Goal: Task Accomplishment & Management: Manage account settings

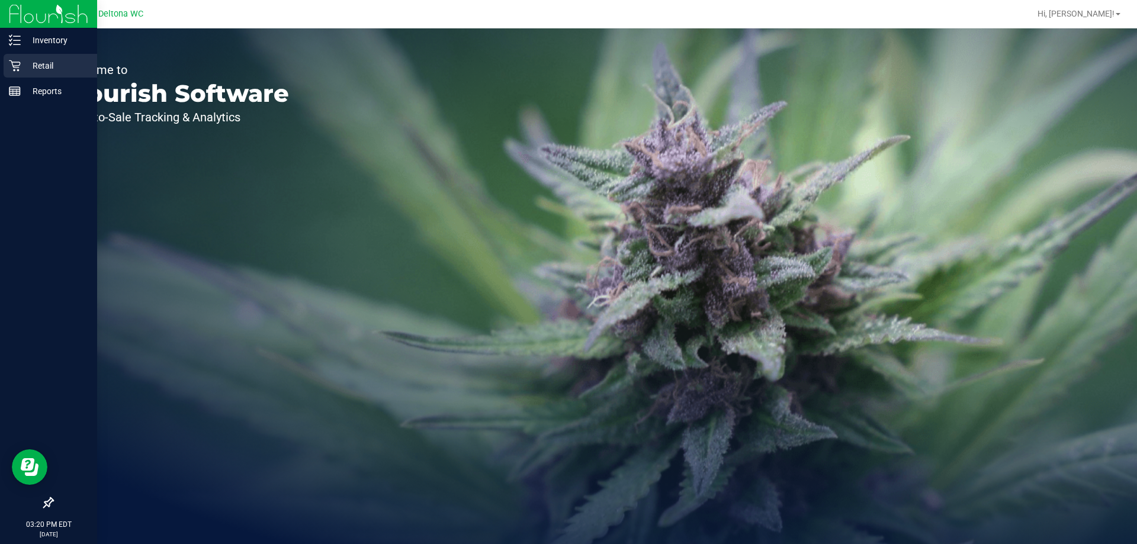
click at [2, 57] on link "Retail" at bounding box center [48, 66] width 97 height 25
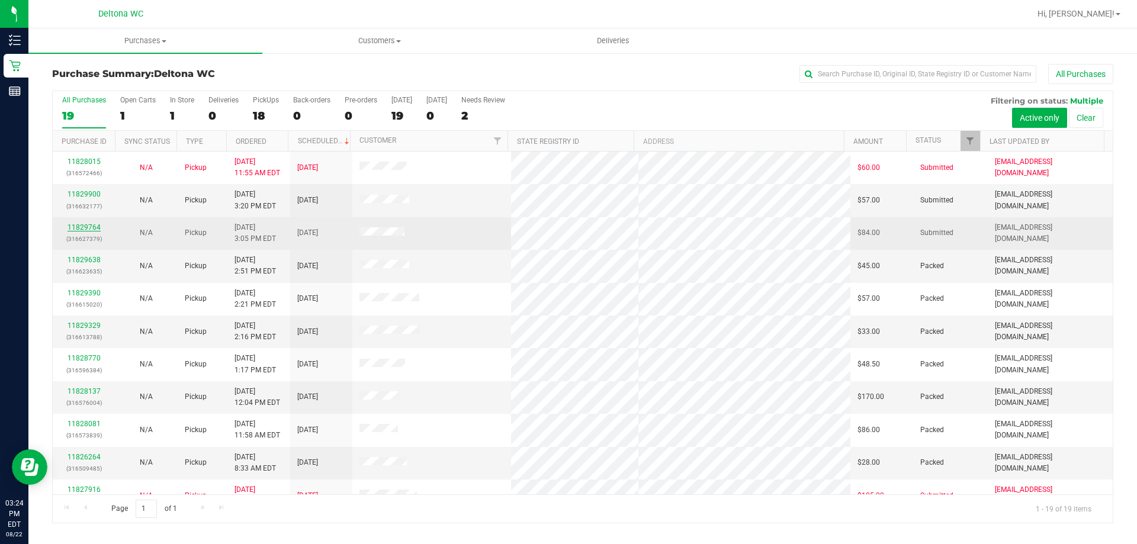
click at [91, 226] on link "11829764" at bounding box center [84, 227] width 33 height 8
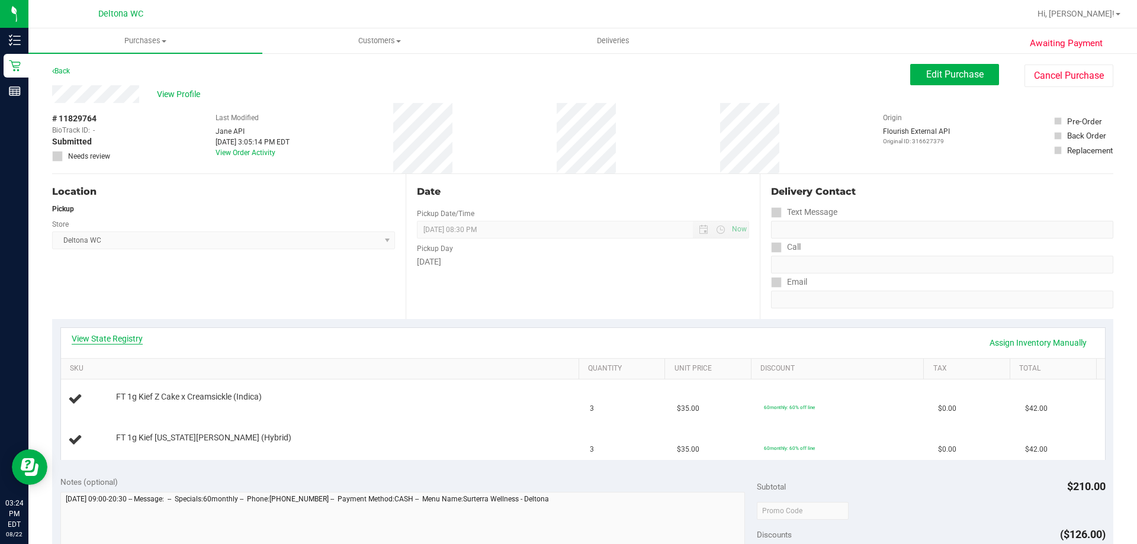
click at [113, 343] on link "View State Registry" at bounding box center [107, 339] width 71 height 12
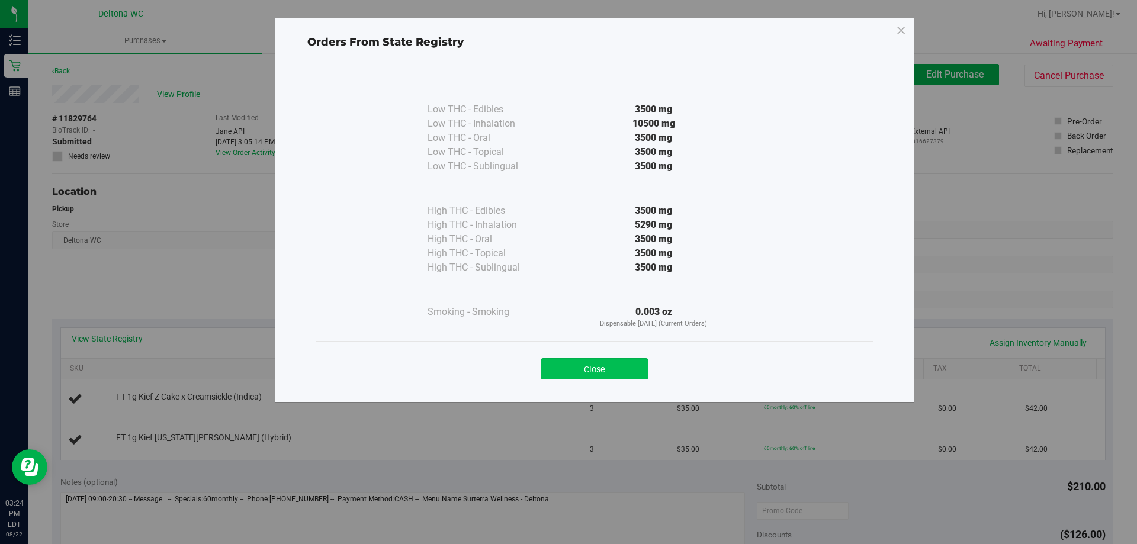
click at [607, 364] on button "Close" at bounding box center [595, 368] width 108 height 21
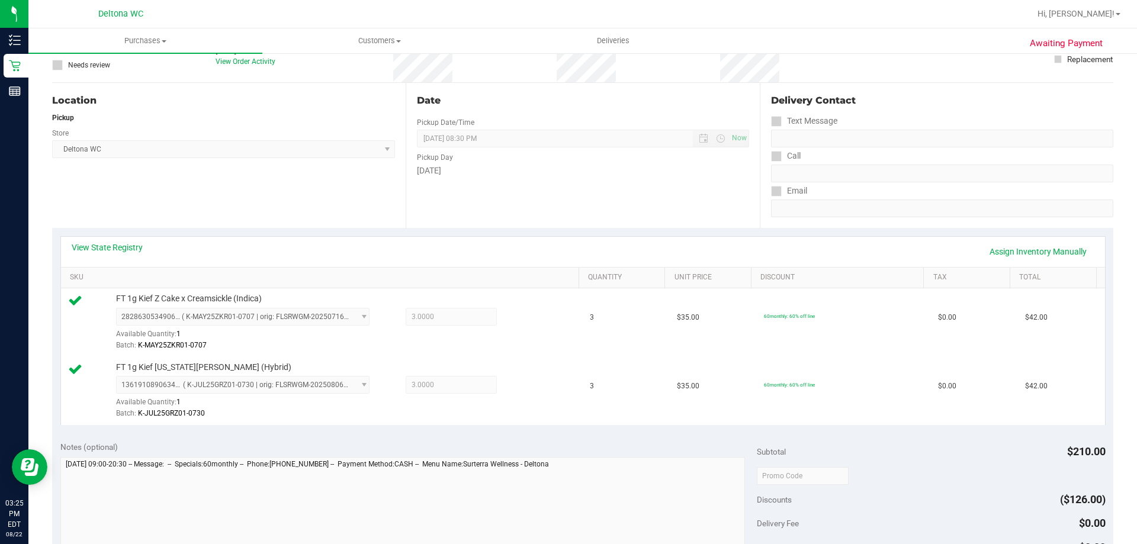
scroll to position [237, 0]
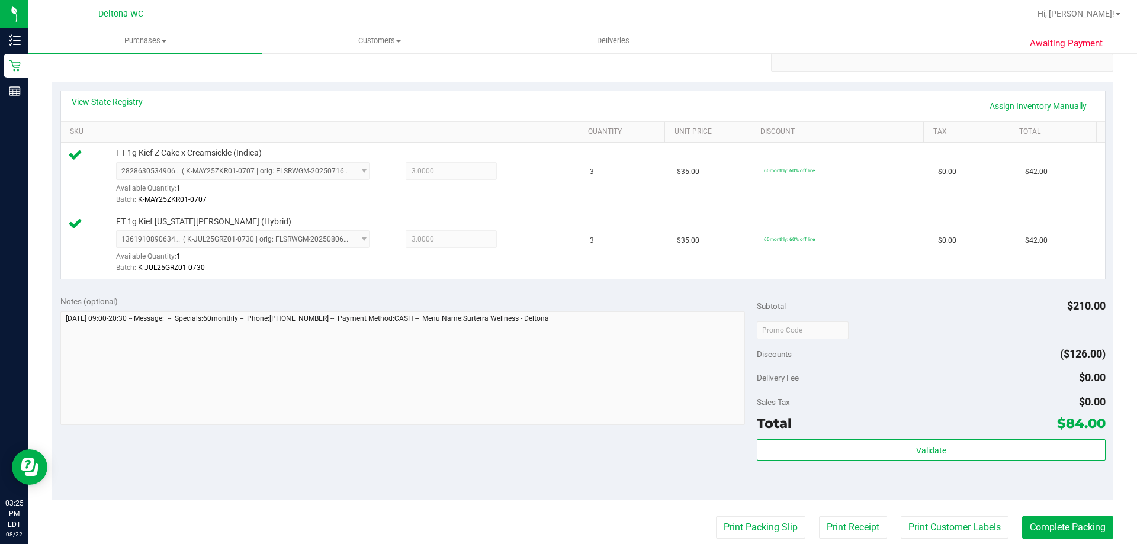
click at [891, 438] on div "Subtotal $210.00 Discounts ($126.00) Delivery Fee $0.00 Sales Tax $0.00 Total $…" at bounding box center [931, 393] width 348 height 197
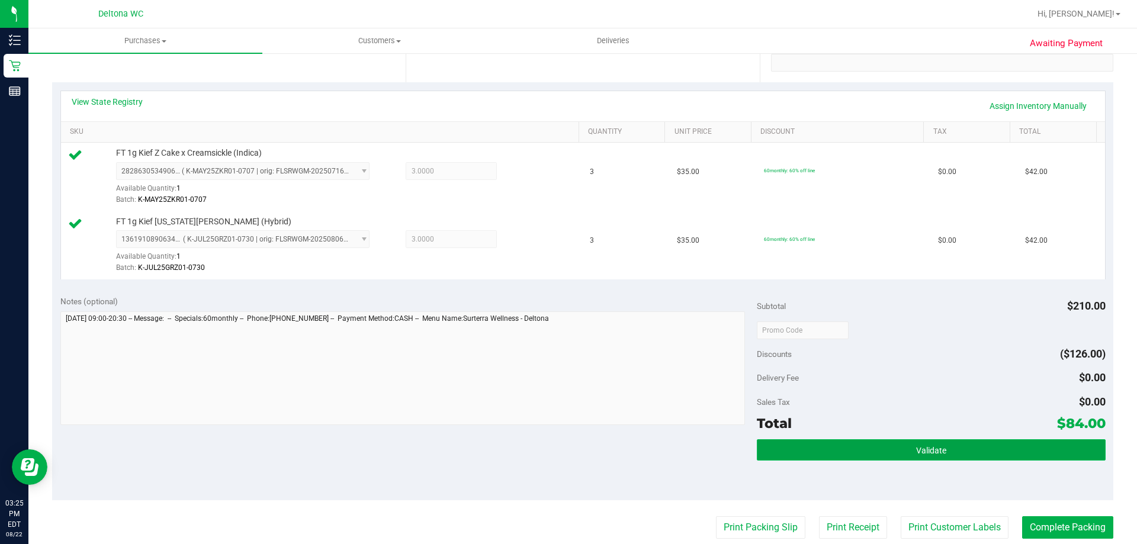
click at [891, 439] on button "Validate" at bounding box center [931, 449] width 348 height 21
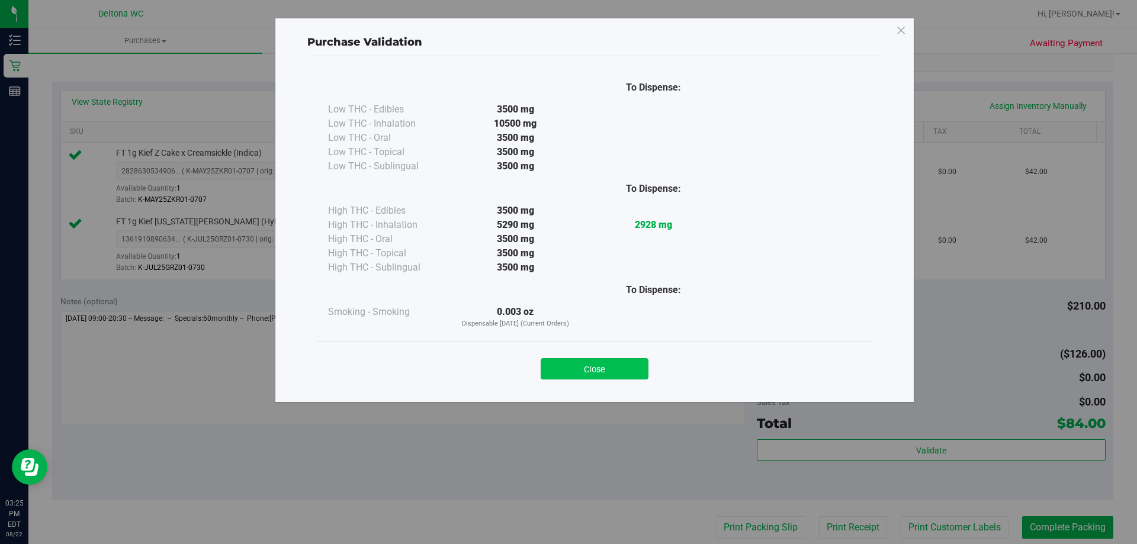
click at [624, 362] on button "Close" at bounding box center [595, 368] width 108 height 21
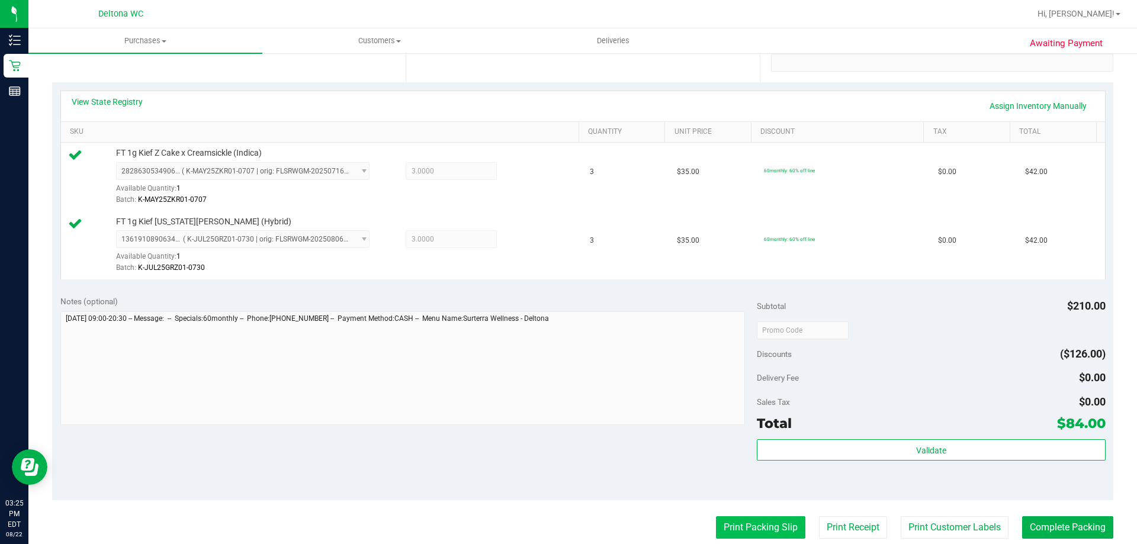
click at [734, 521] on button "Print Packing Slip" at bounding box center [760, 527] width 89 height 23
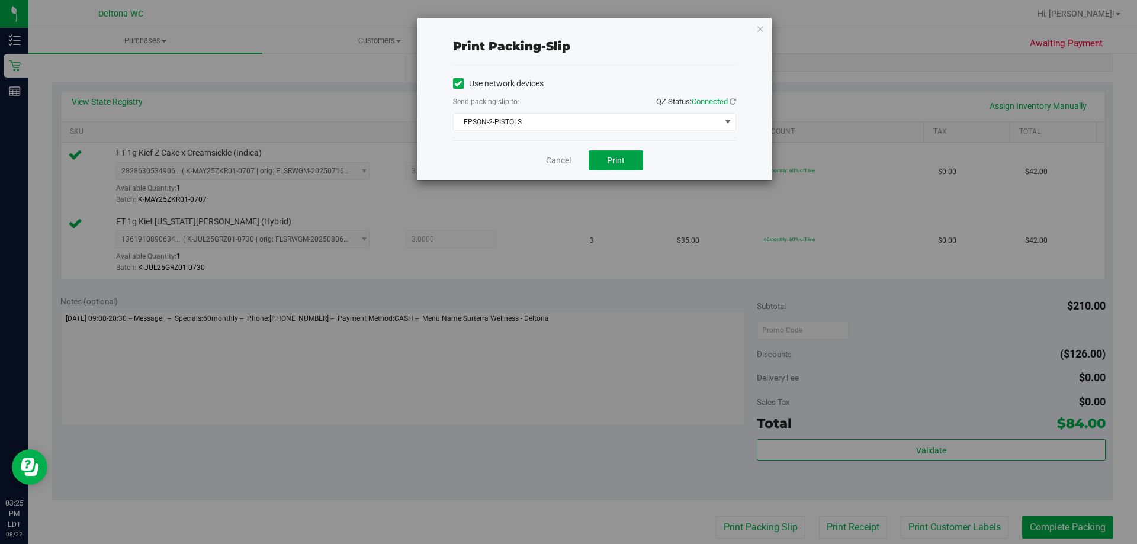
click at [613, 164] on span "Print" at bounding box center [616, 160] width 18 height 9
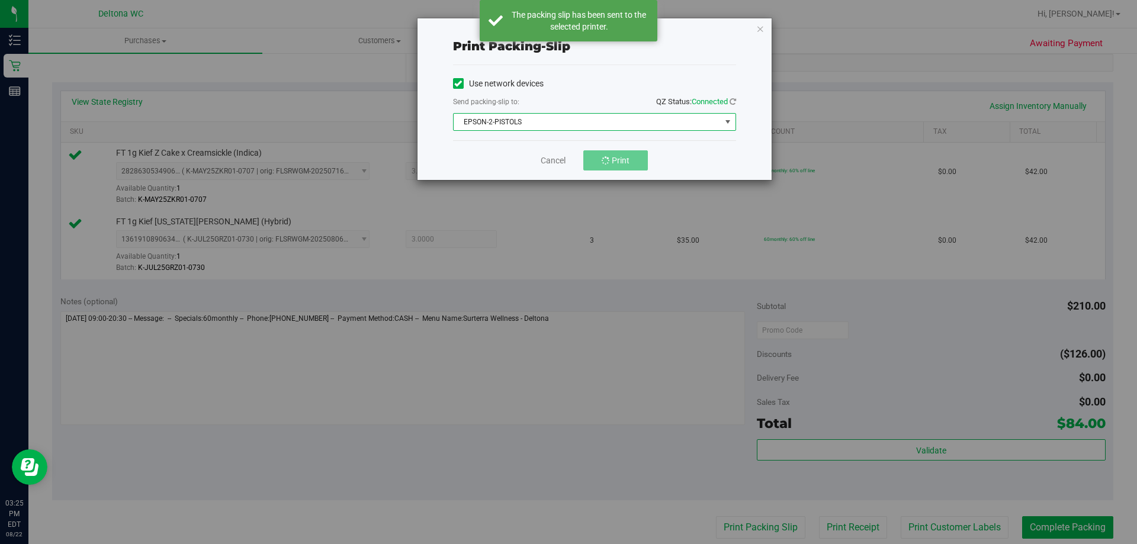
click at [561, 125] on span "EPSON-2-PISTOLS" at bounding box center [587, 122] width 267 height 17
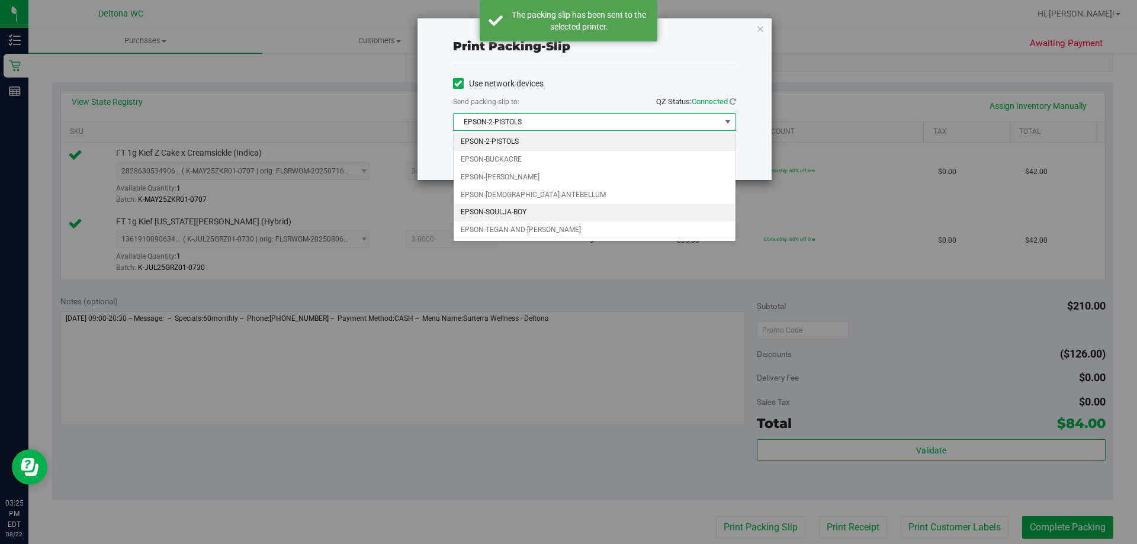
click at [533, 210] on li "EPSON-SOULJA-BOY" at bounding box center [595, 213] width 282 height 18
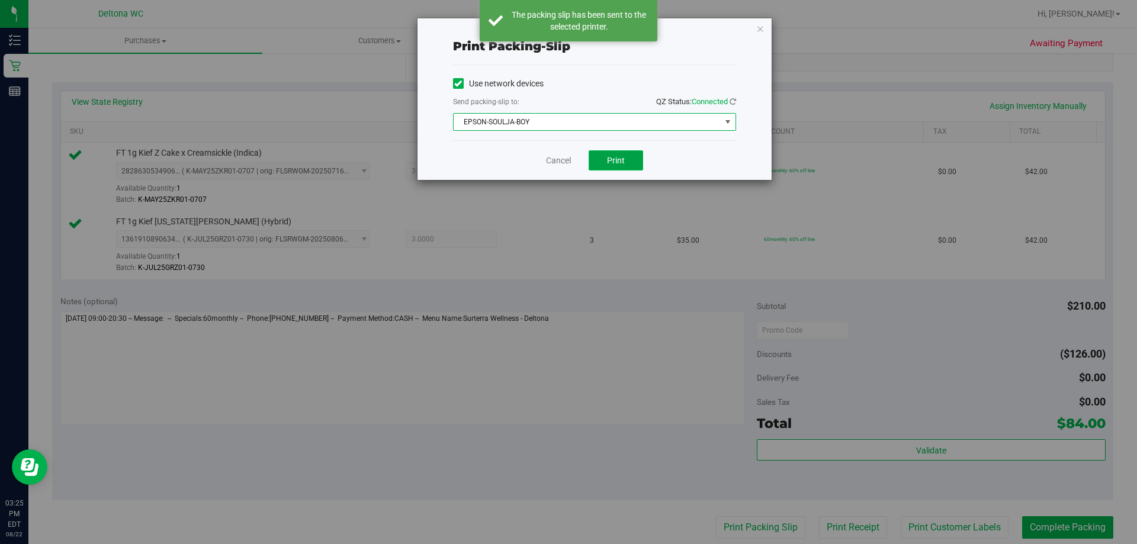
click at [615, 160] on span "Print" at bounding box center [616, 160] width 18 height 9
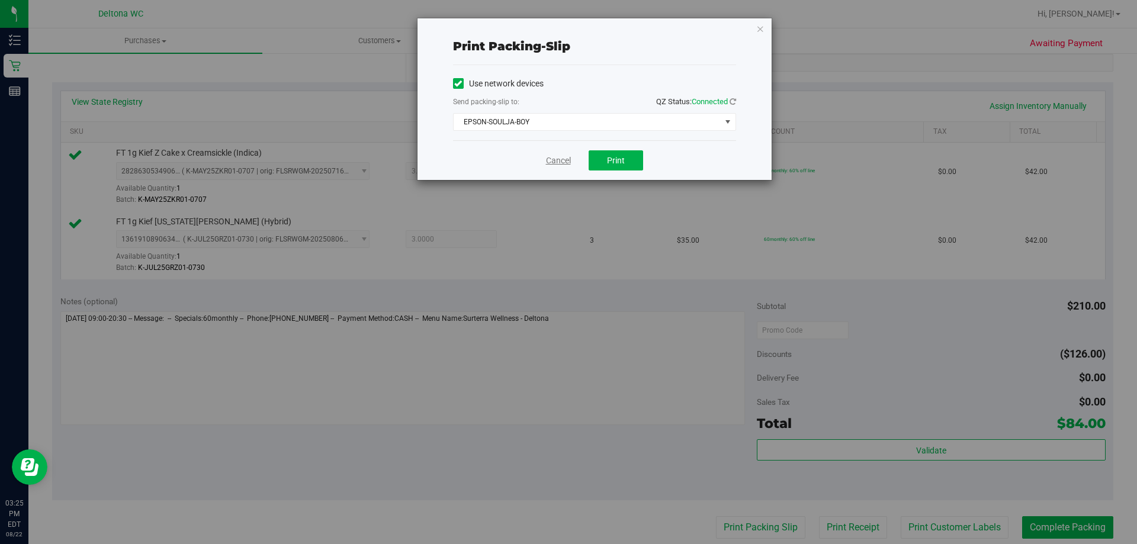
click at [564, 159] on link "Cancel" at bounding box center [558, 161] width 25 height 12
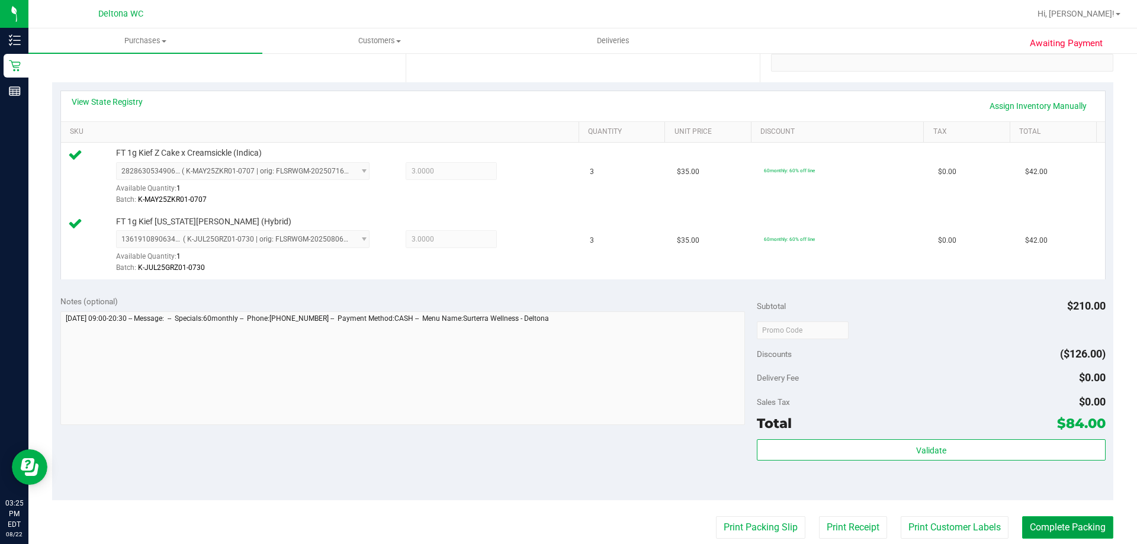
click at [1078, 522] on button "Complete Packing" at bounding box center [1067, 527] width 91 height 23
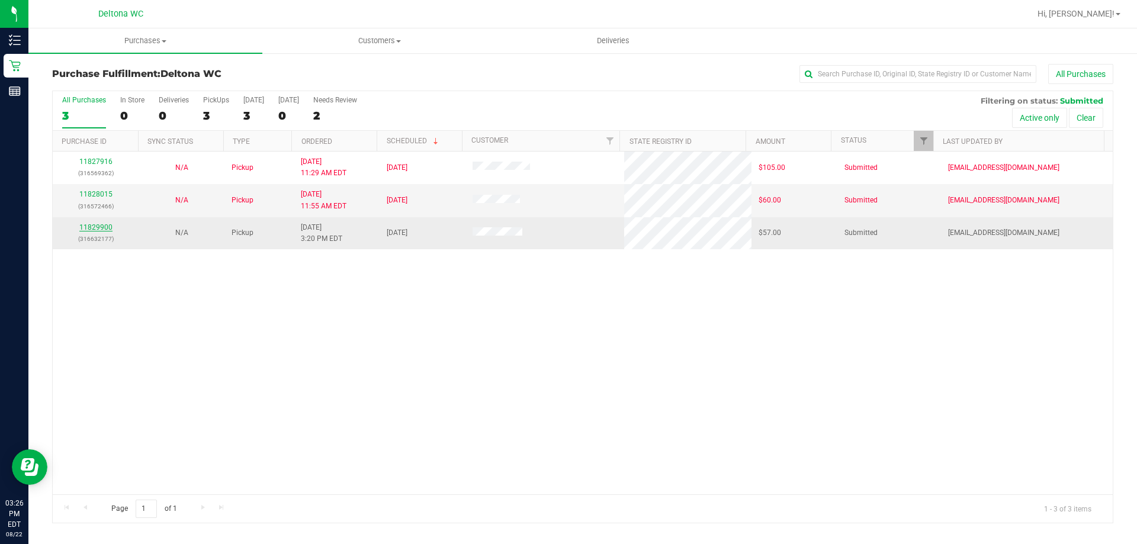
click at [102, 223] on link "11829900" at bounding box center [95, 227] width 33 height 8
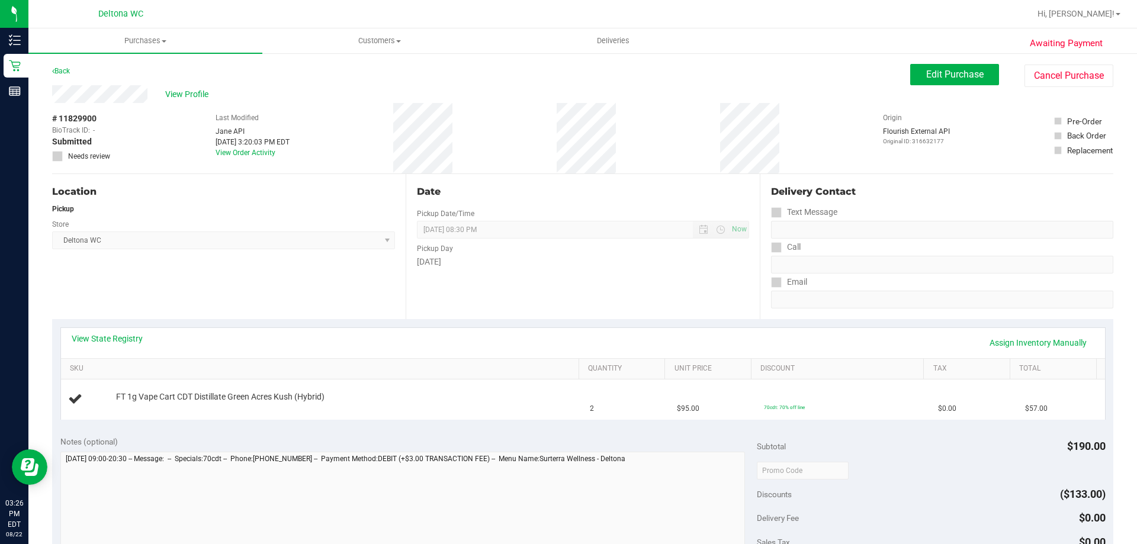
click at [113, 354] on div "View State Registry Assign Inventory Manually" at bounding box center [583, 343] width 1044 height 30
click at [119, 342] on link "View State Registry" at bounding box center [107, 339] width 71 height 12
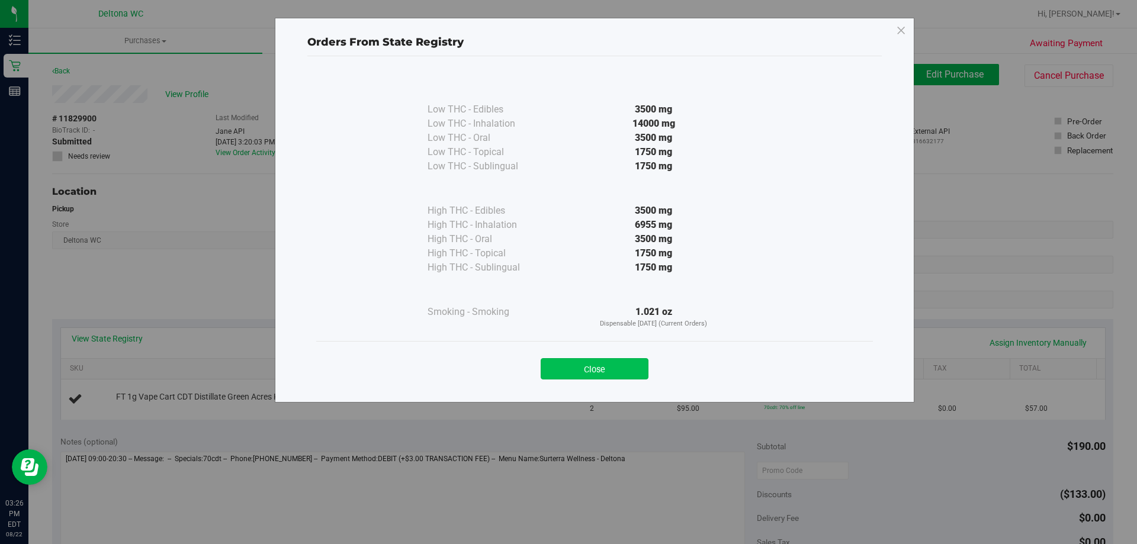
click at [613, 375] on button "Close" at bounding box center [595, 368] width 108 height 21
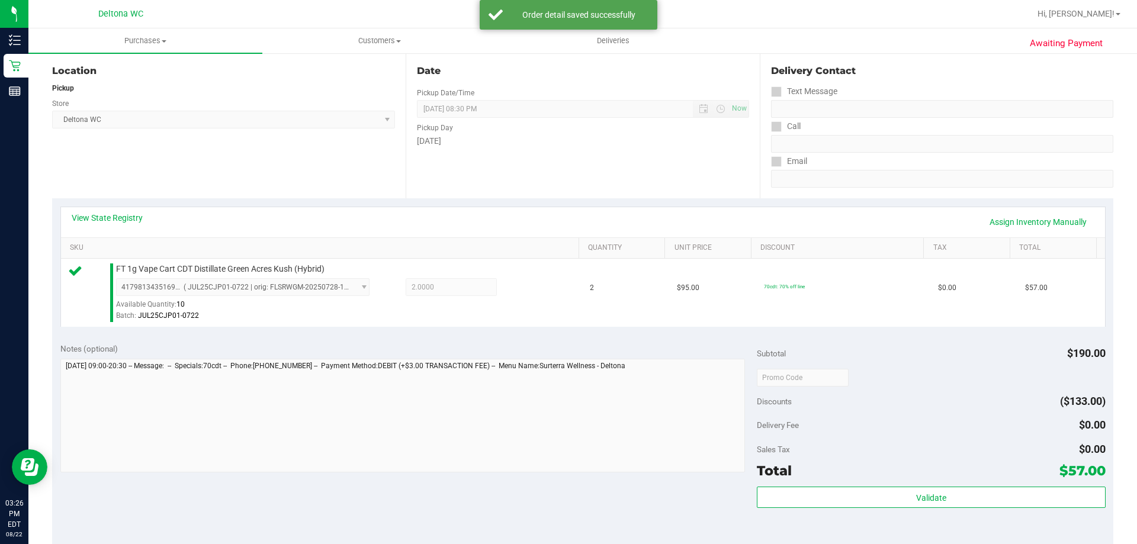
scroll to position [237, 0]
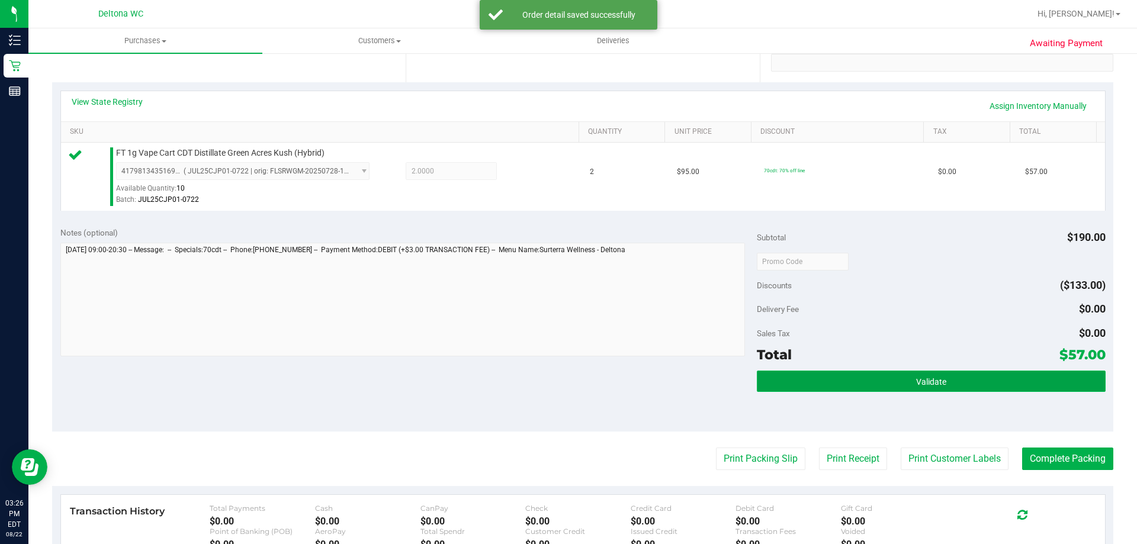
click at [872, 389] on button "Validate" at bounding box center [931, 381] width 348 height 21
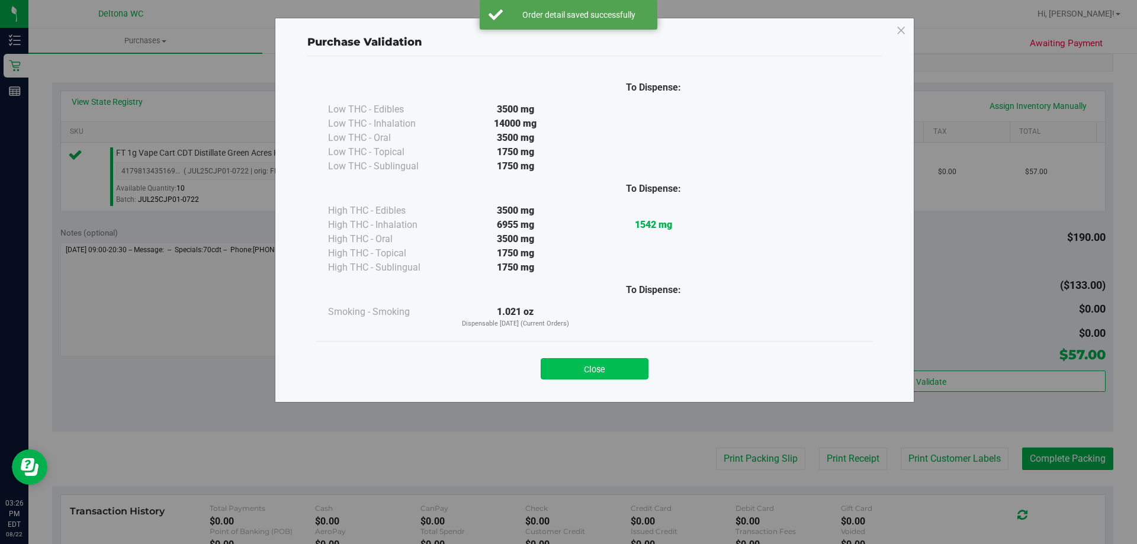
click at [626, 360] on button "Close" at bounding box center [595, 368] width 108 height 21
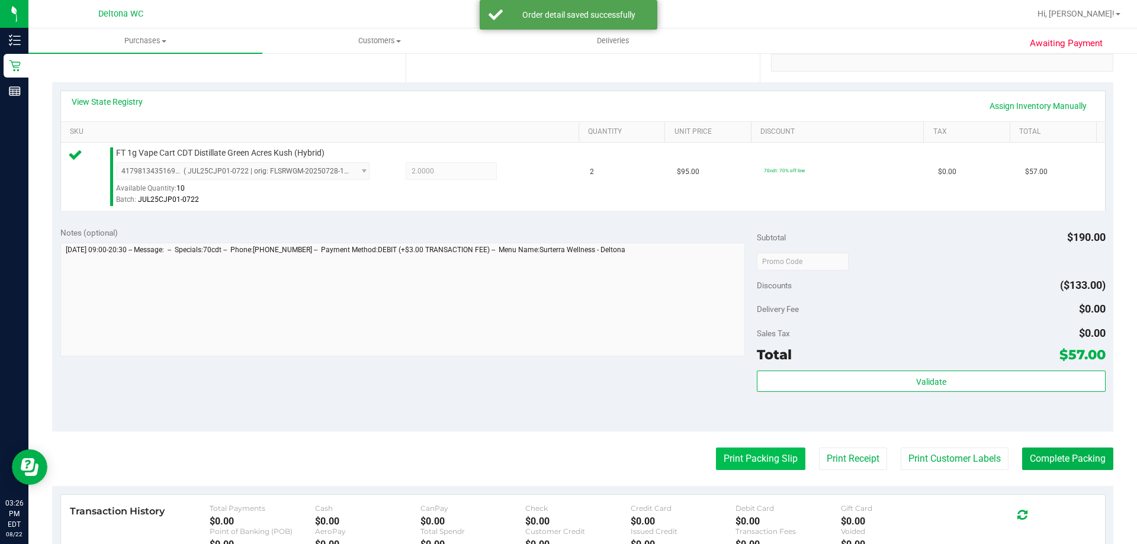
click at [757, 453] on button "Print Packing Slip" at bounding box center [760, 459] width 89 height 23
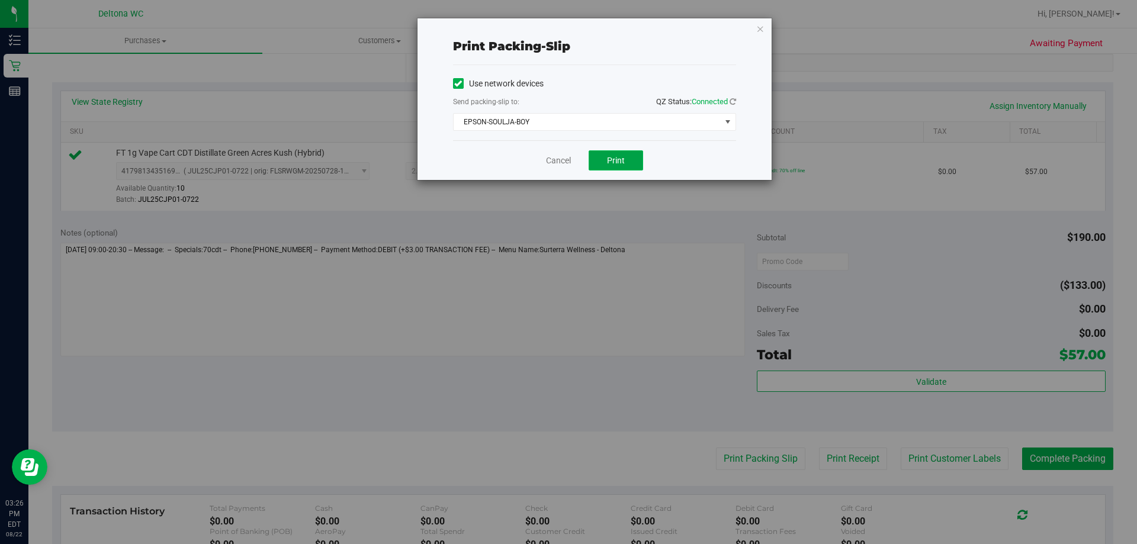
click at [596, 163] on button "Print" at bounding box center [616, 160] width 54 height 20
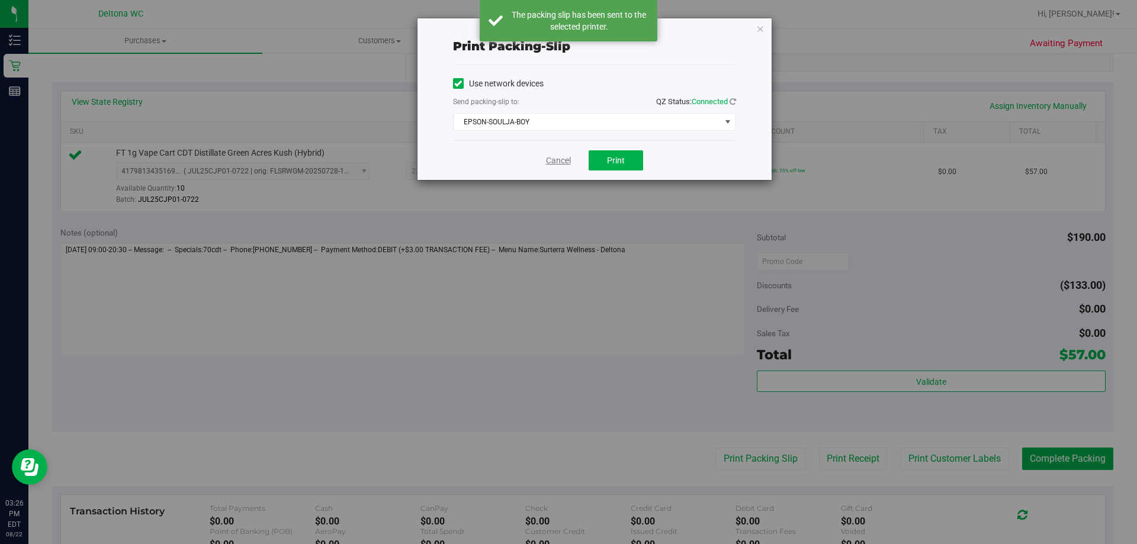
click at [557, 159] on link "Cancel" at bounding box center [558, 161] width 25 height 12
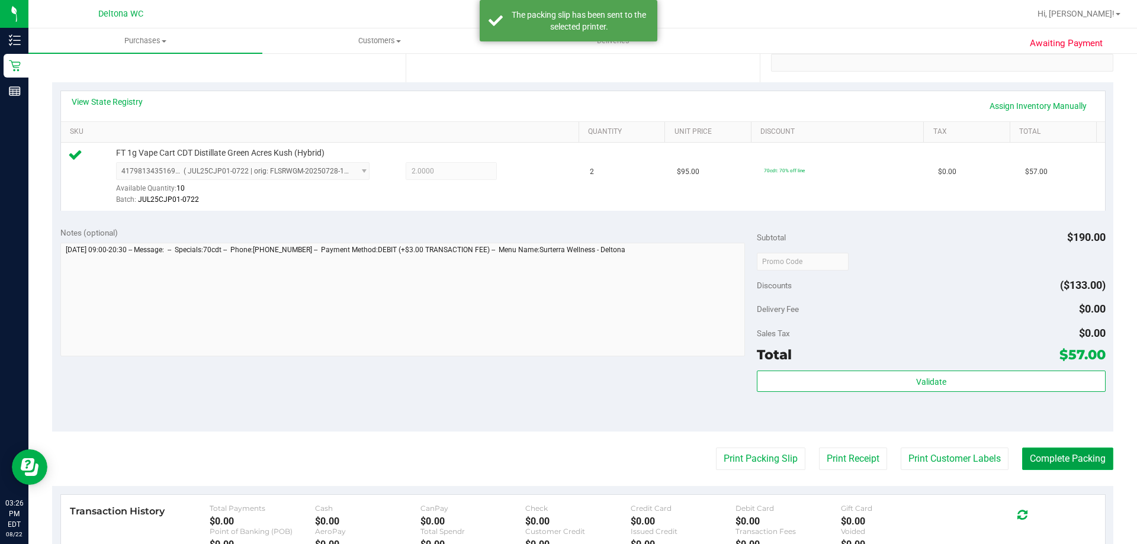
click at [1061, 462] on button "Complete Packing" at bounding box center [1067, 459] width 91 height 23
